Goal: Information Seeking & Learning: Learn about a topic

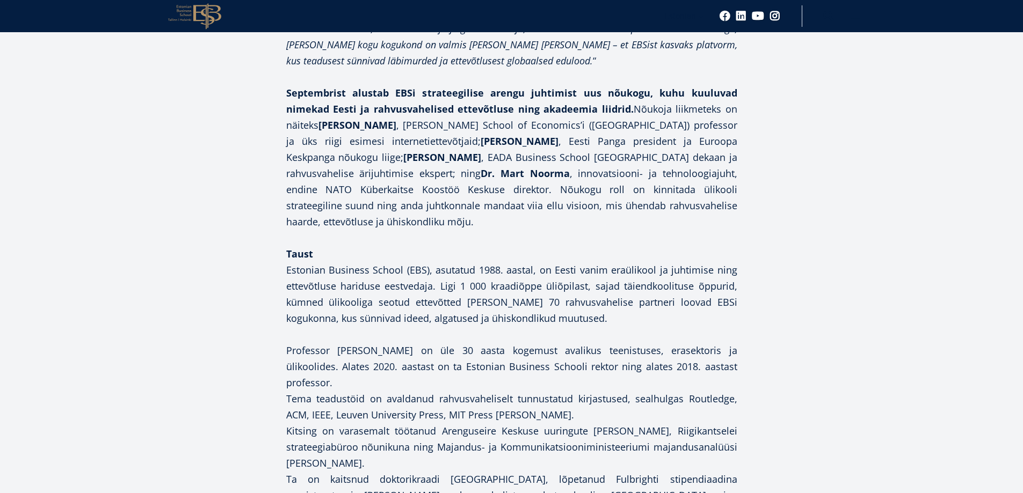
scroll to position [1693, 0]
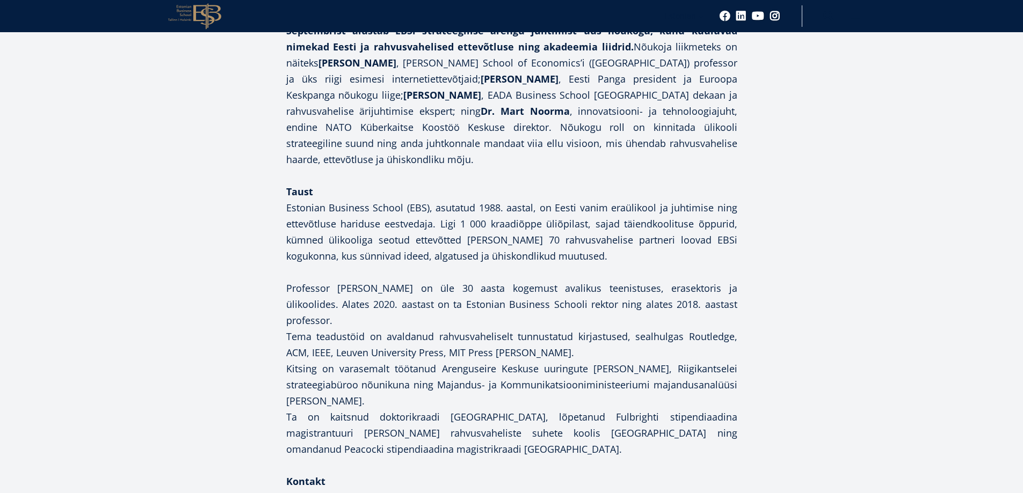
click at [776, 330] on div "Facebook Linkedin Email Täna 29. augustil, avas Estonian Business School (EBS) …" at bounding box center [511, 288] width 569 height 2369
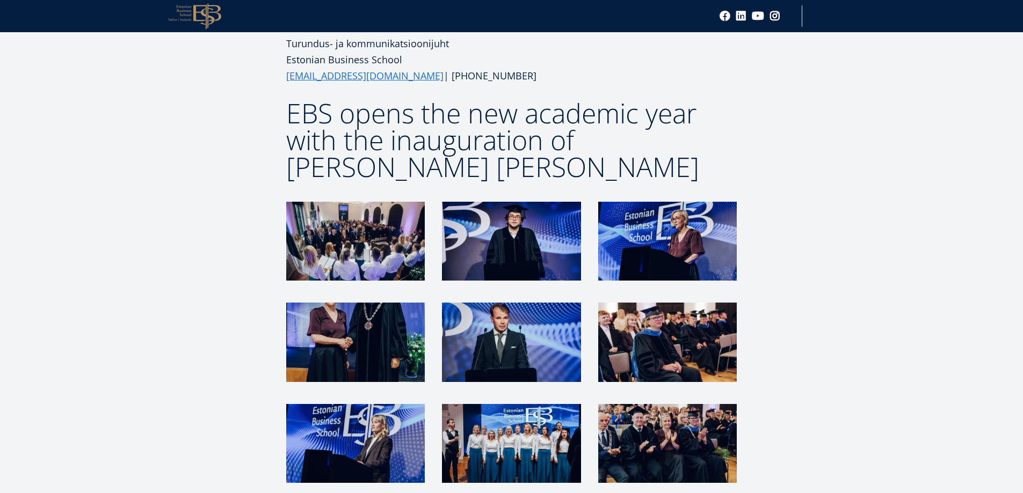
scroll to position [2176, 0]
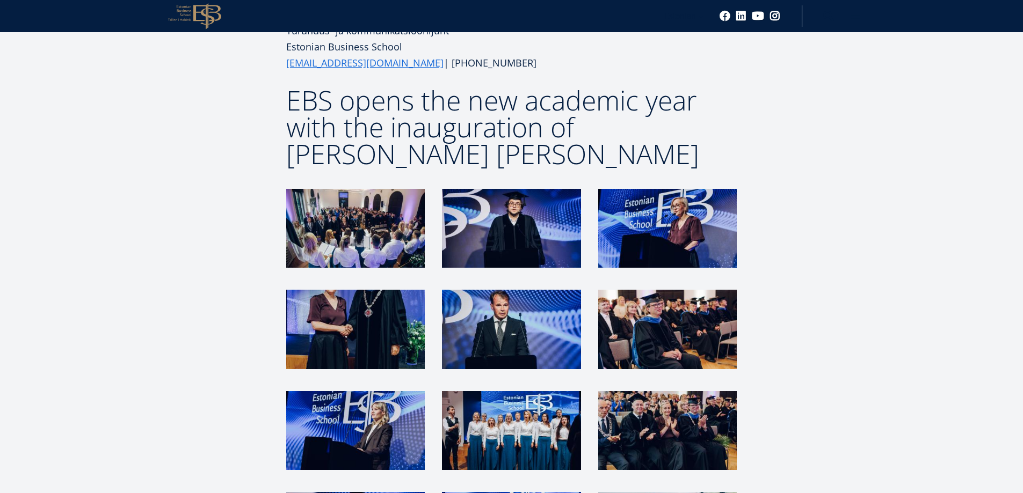
click at [329, 189] on img at bounding box center [355, 228] width 139 height 79
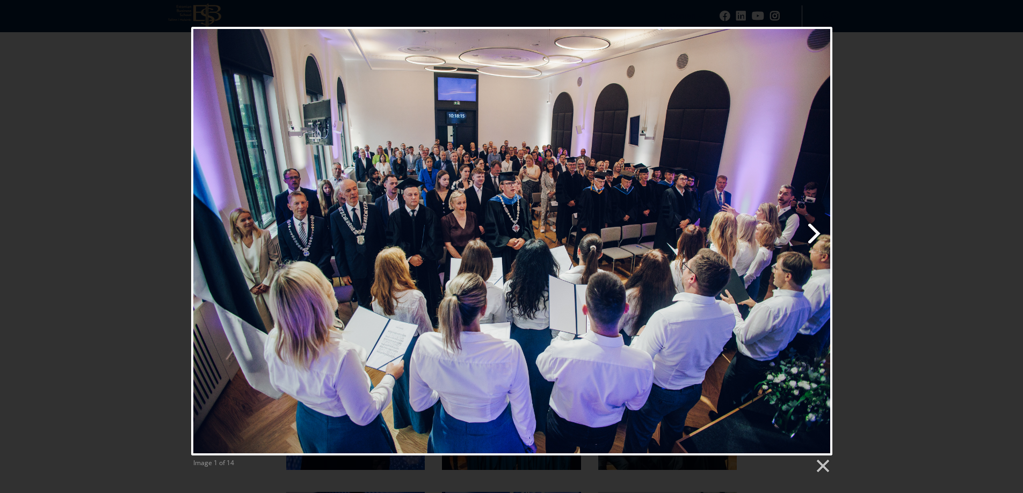
click at [818, 231] on link "Next image" at bounding box center [626, 241] width 410 height 429
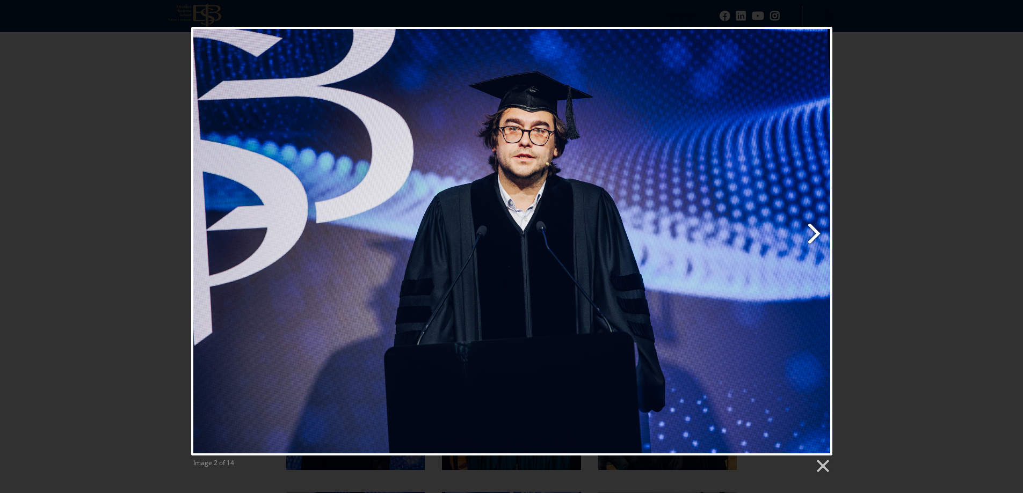
click at [817, 231] on link "Next image" at bounding box center [626, 241] width 410 height 429
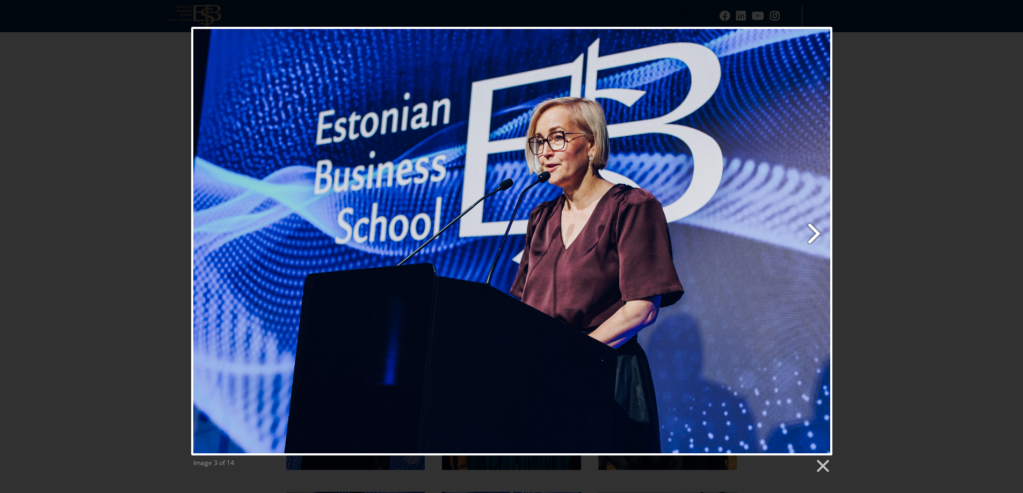
click at [817, 231] on link "Next image" at bounding box center [626, 241] width 410 height 429
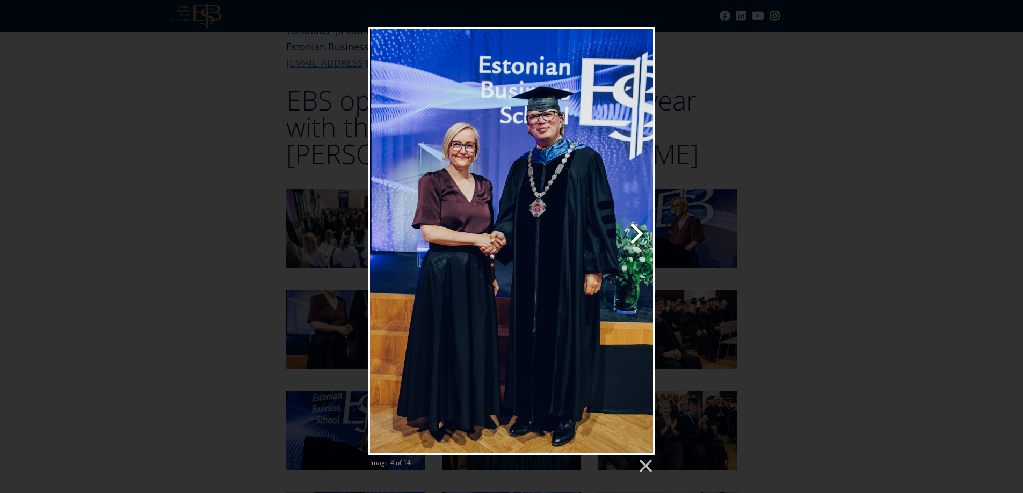
click at [637, 237] on link "Next image" at bounding box center [563, 241] width 184 height 429
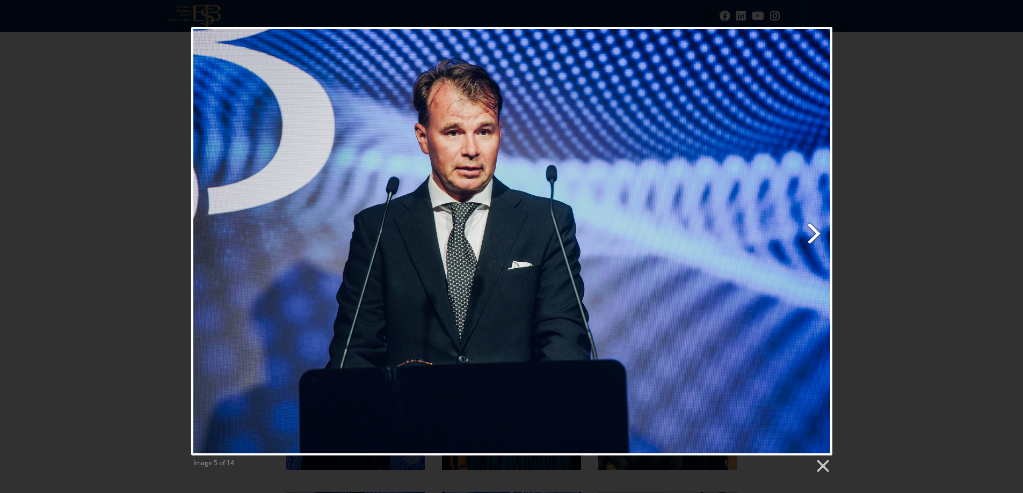
click at [820, 236] on link "Next image" at bounding box center [626, 241] width 410 height 429
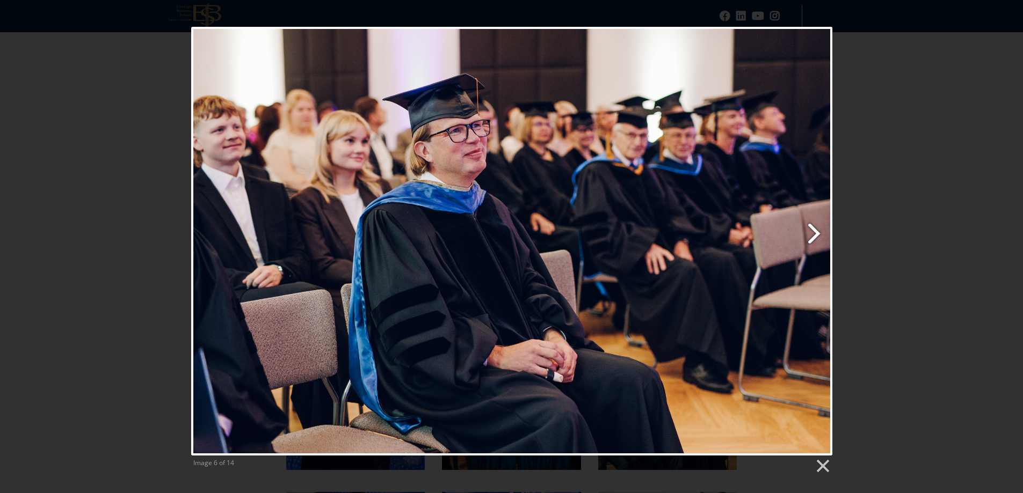
click at [818, 229] on link "Next image" at bounding box center [626, 241] width 410 height 429
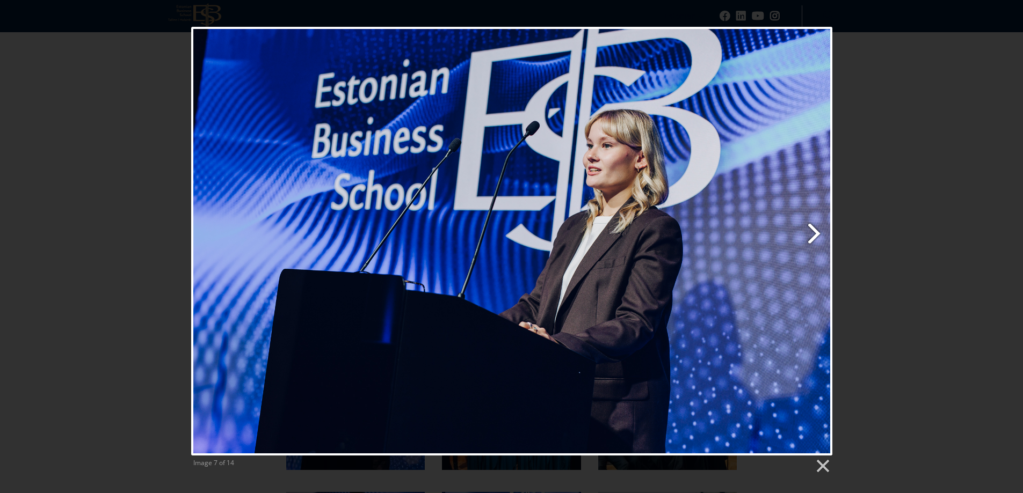
click at [818, 229] on link "Next image" at bounding box center [626, 241] width 410 height 429
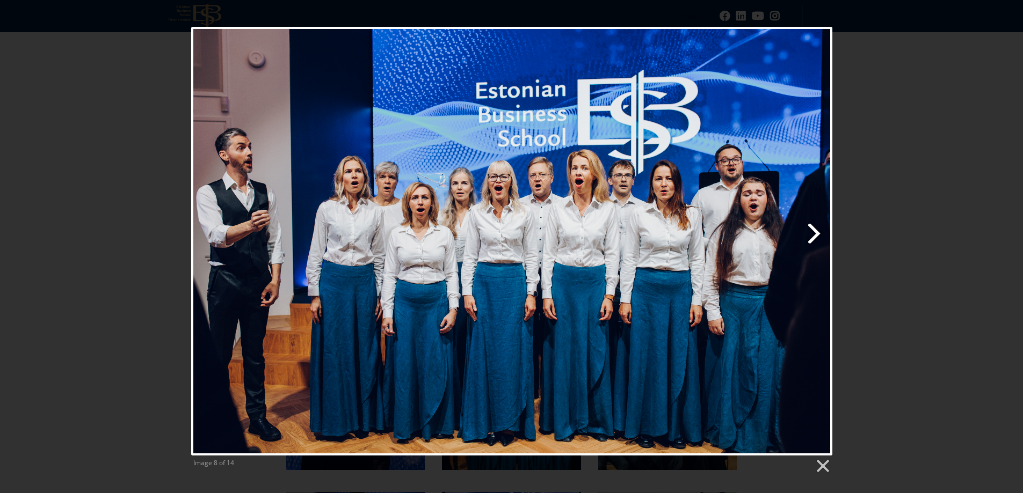
click at [818, 229] on link "Next image" at bounding box center [626, 241] width 410 height 429
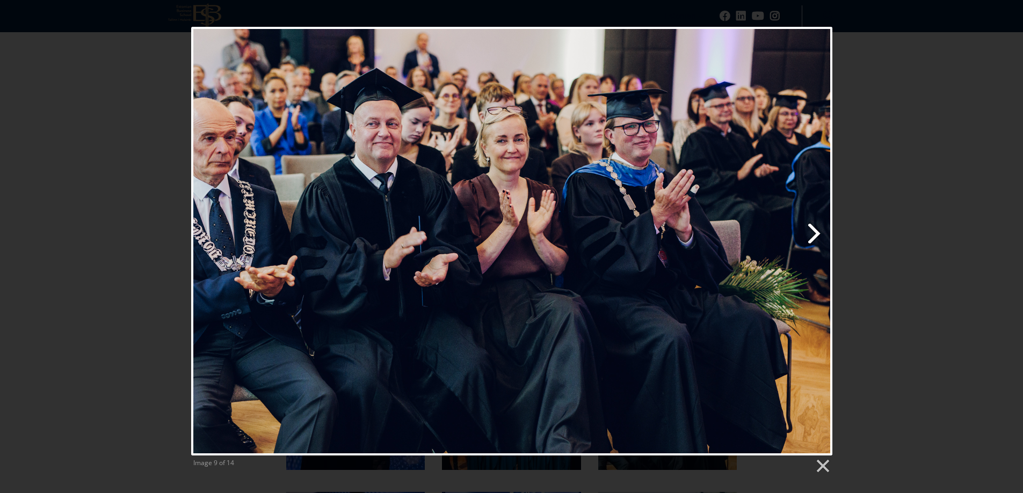
click at [818, 229] on link "Next image" at bounding box center [626, 241] width 410 height 429
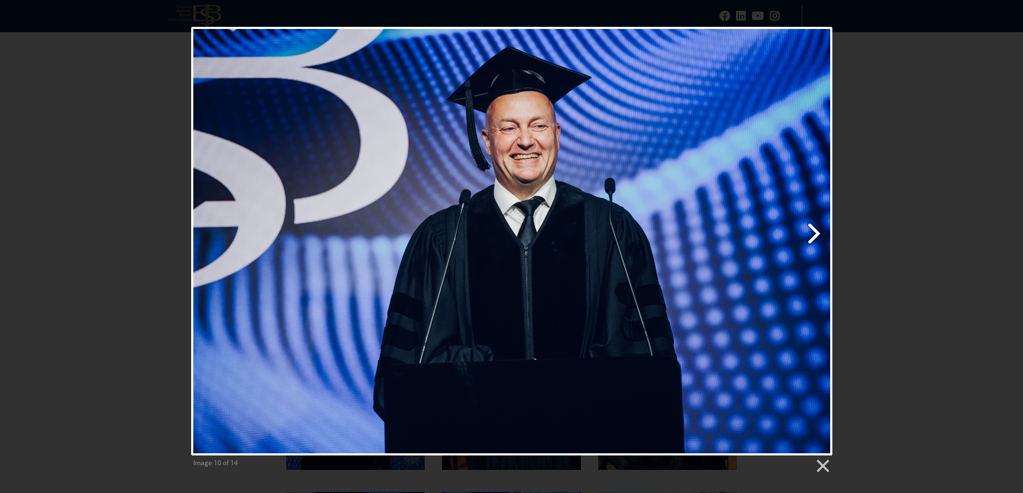
click at [818, 229] on link "Next image" at bounding box center [626, 241] width 410 height 429
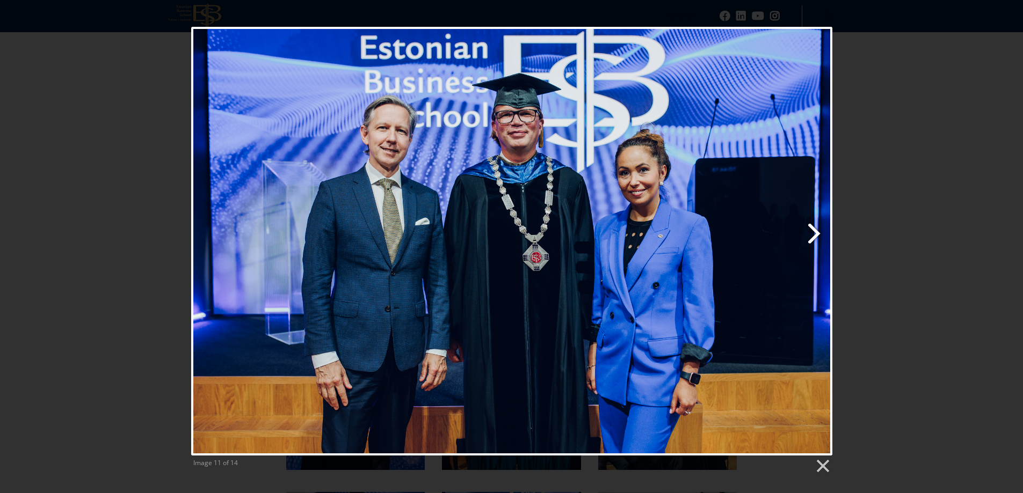
click at [818, 229] on link "Next image" at bounding box center [626, 241] width 410 height 429
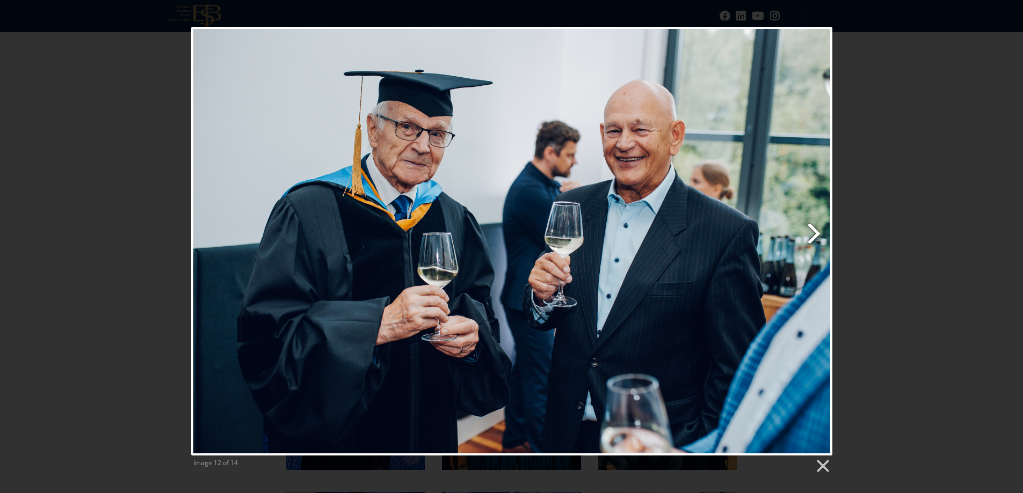
click at [818, 229] on link "Next image" at bounding box center [626, 241] width 410 height 429
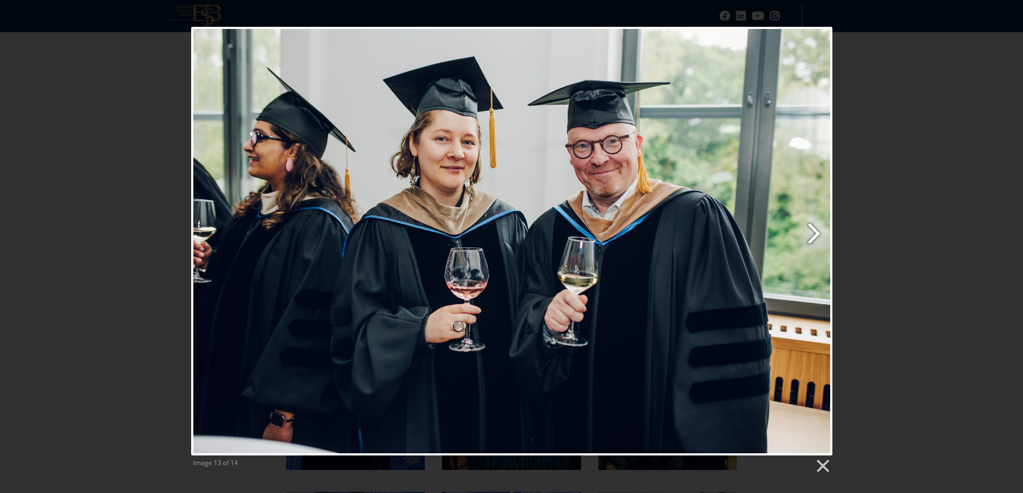
click at [818, 229] on link "Next image" at bounding box center [626, 241] width 410 height 429
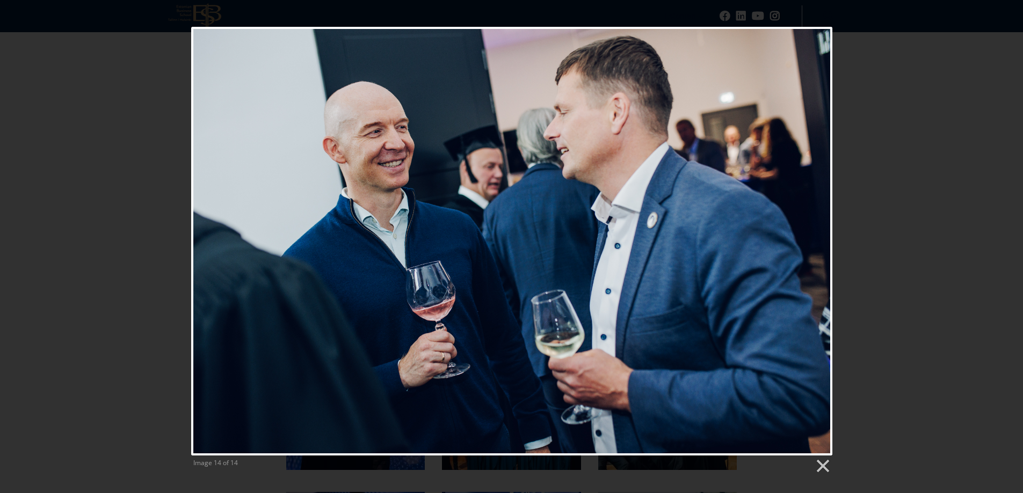
click at [818, 229] on div at bounding box center [511, 241] width 641 height 429
click at [822, 464] on link at bounding box center [822, 467] width 16 height 16
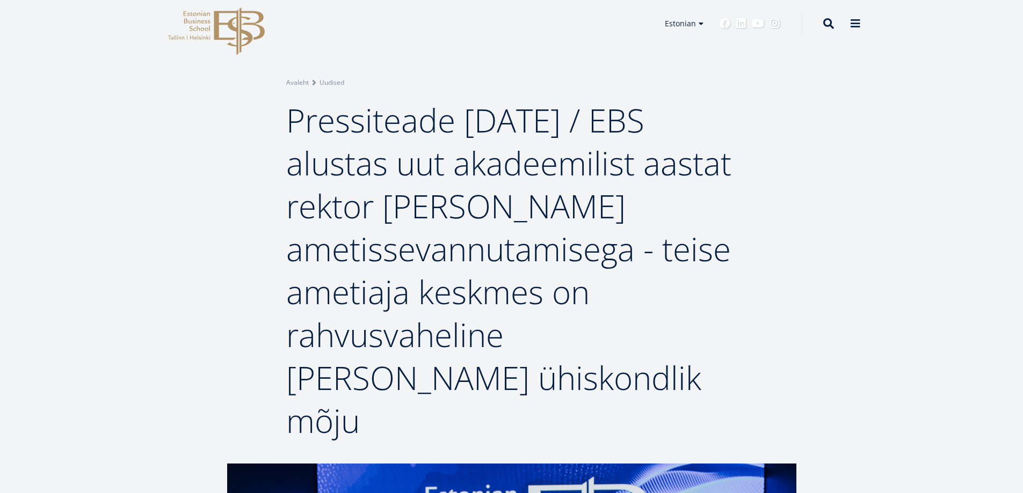
scroll to position [0, 0]
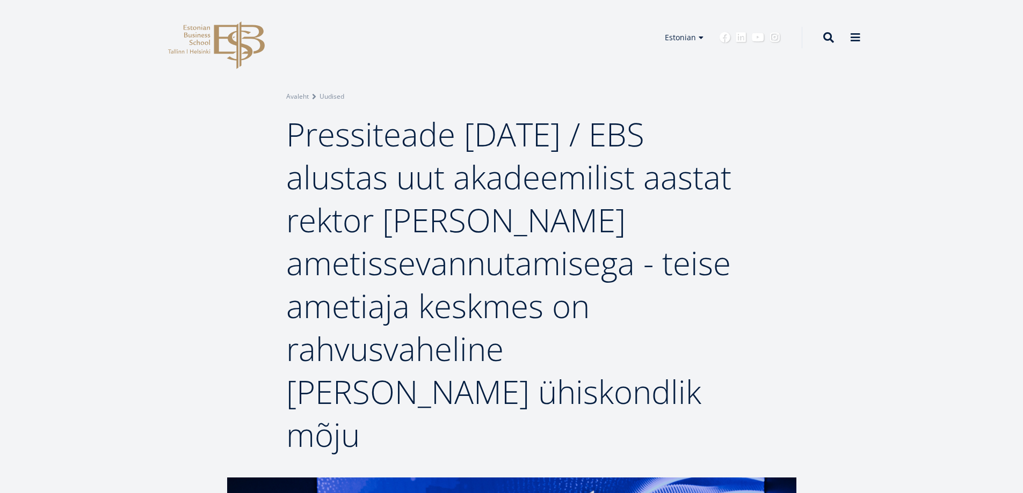
click at [241, 47] on icon at bounding box center [239, 45] width 50 height 48
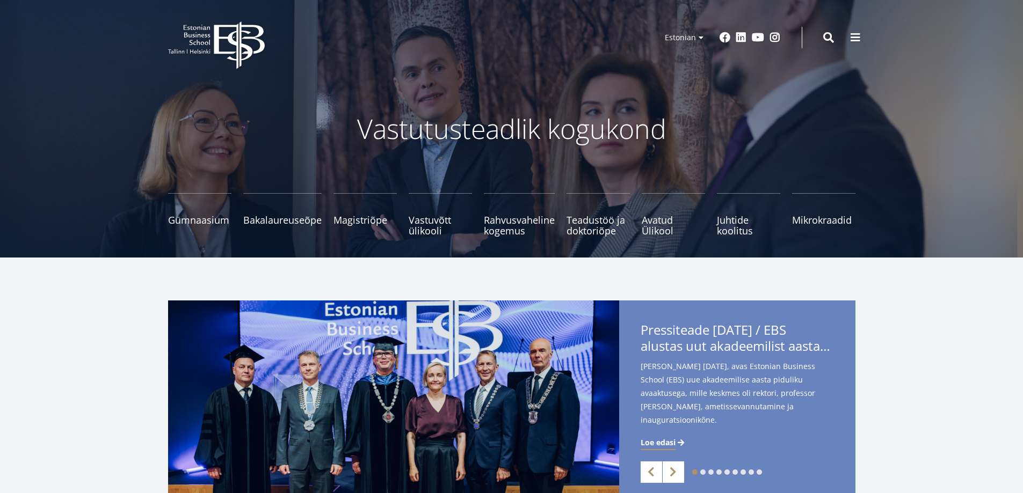
click at [99, 370] on div "1 2 3 4 5 6 7 8 9 Previous Next Pressiteade 29.08.2025 / EBS alustas uut akadee…" at bounding box center [511, 403] width 1023 height 204
click at [134, 380] on div "1 2 3 4 5 6 7 8 9 Previous Next Pressiteade 29.08.2025 / EBS alustas uut akadee…" at bounding box center [511, 403] width 773 height 204
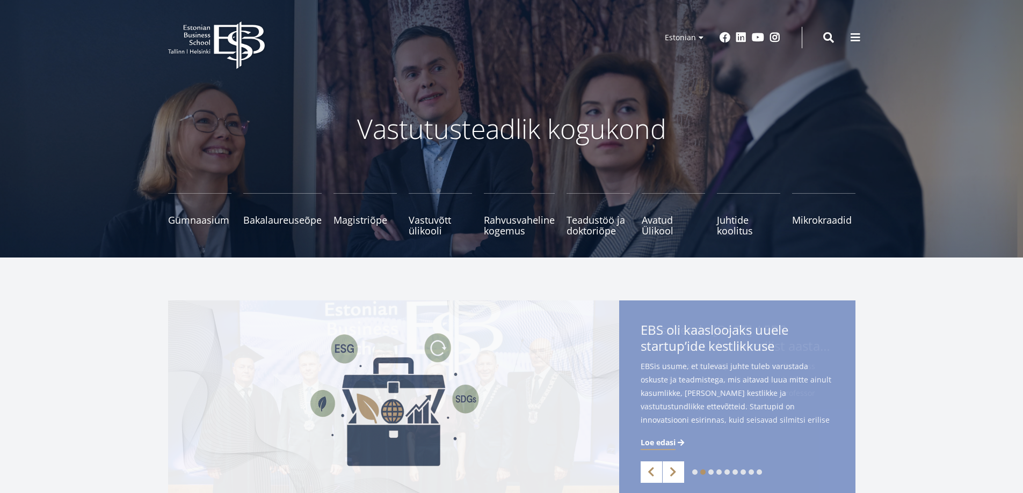
click at [482, 374] on img at bounding box center [393, 403] width 451 height 204
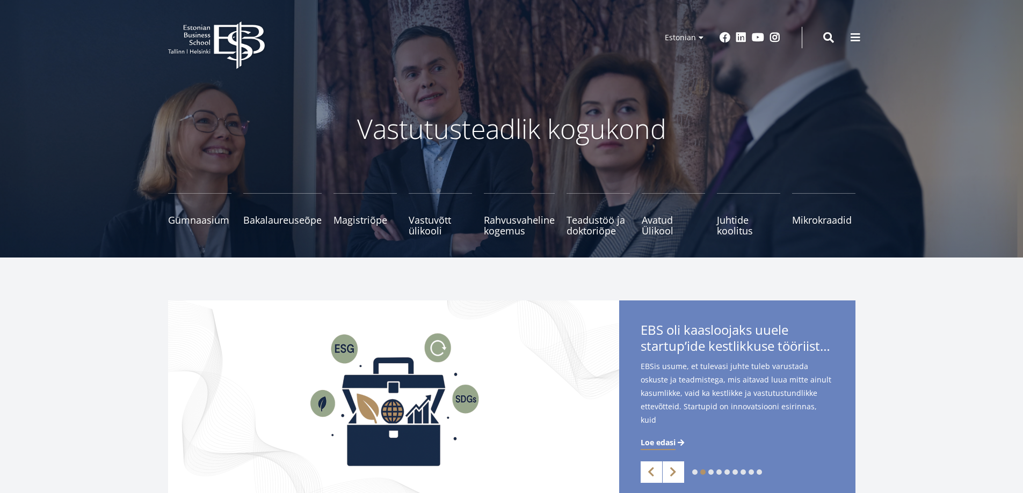
scroll to position [376, 0]
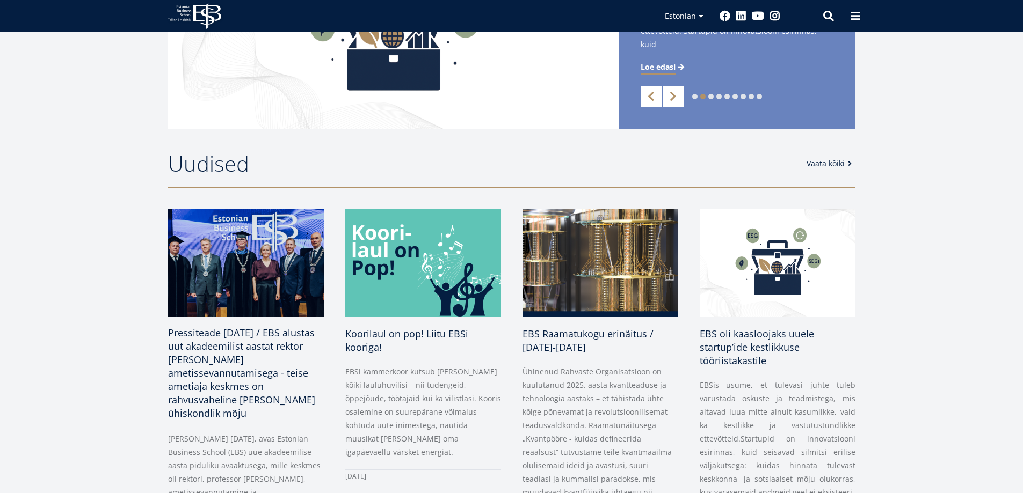
click at [290, 282] on img at bounding box center [246, 263] width 164 height 113
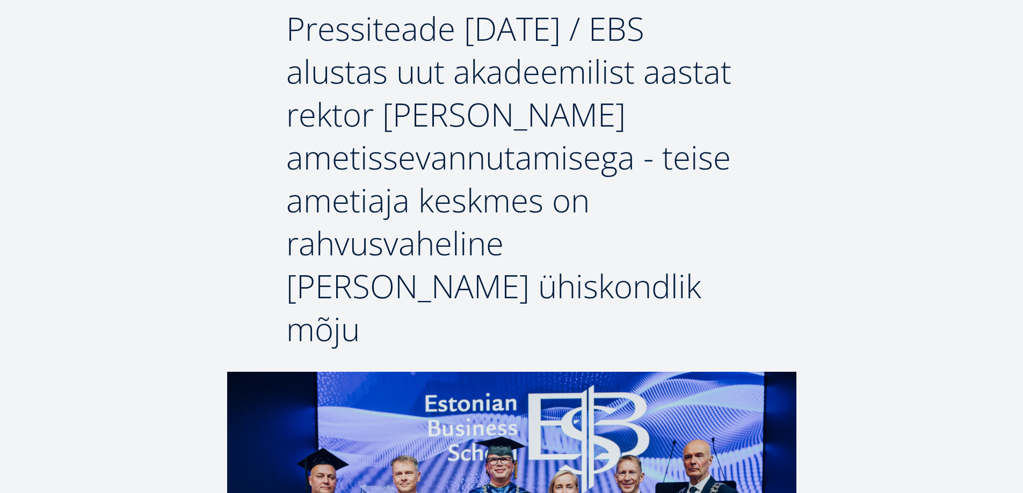
scroll to position [268, 0]
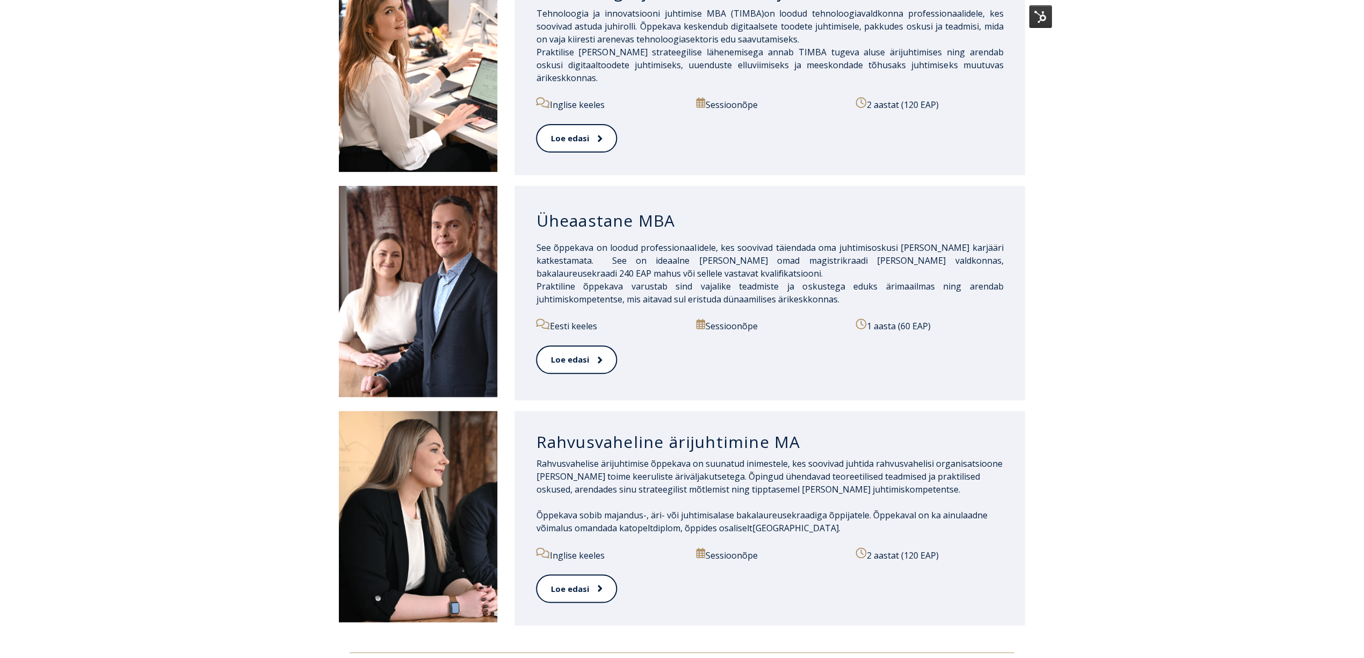
scroll to position [849, 0]
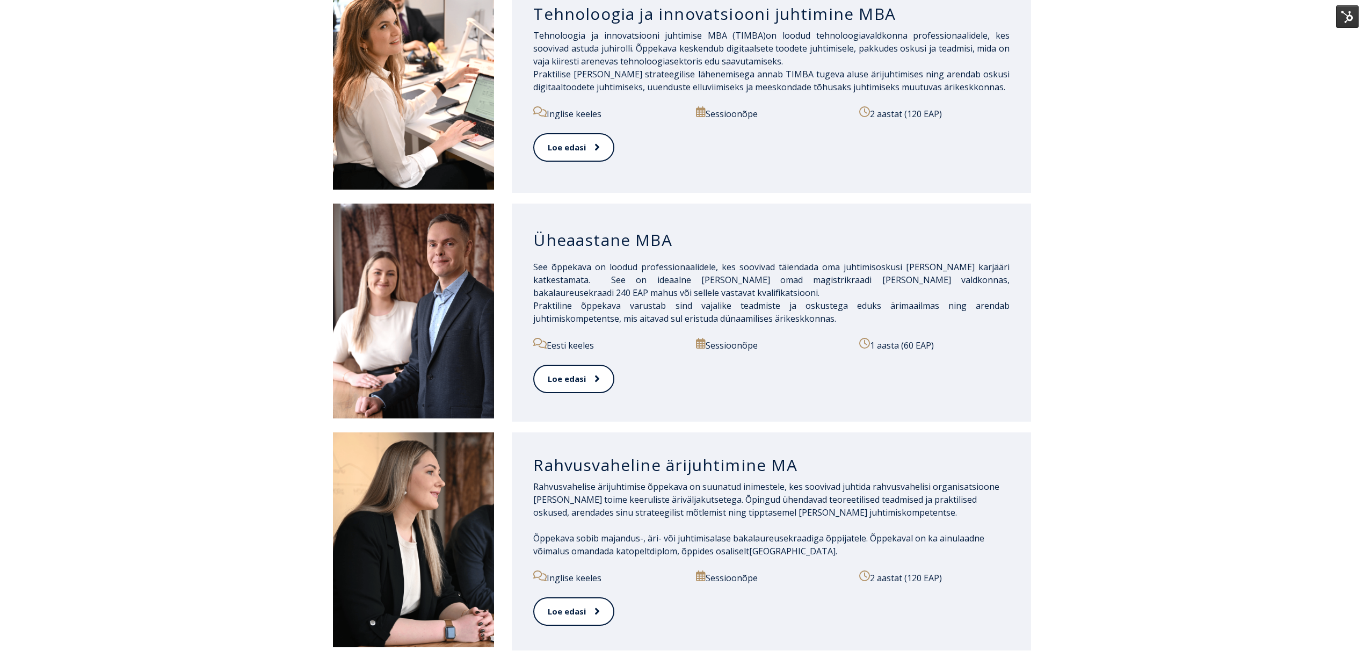
click at [750, 341] on div "Üheaastane MBA See õppekava on loodud professionaalidele, kes soovivad täiendad…" at bounding box center [682, 312] width 1364 height 229
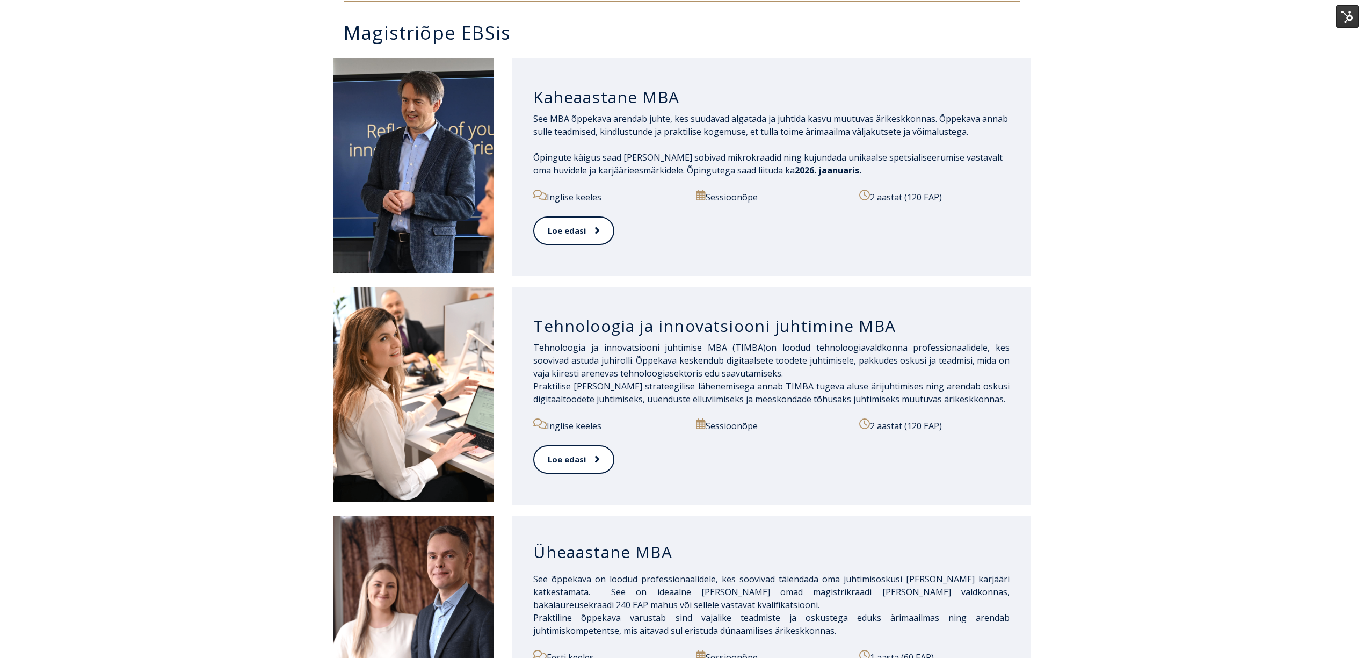
scroll to position [572, 0]
